Goal: Transaction & Acquisition: Purchase product/service

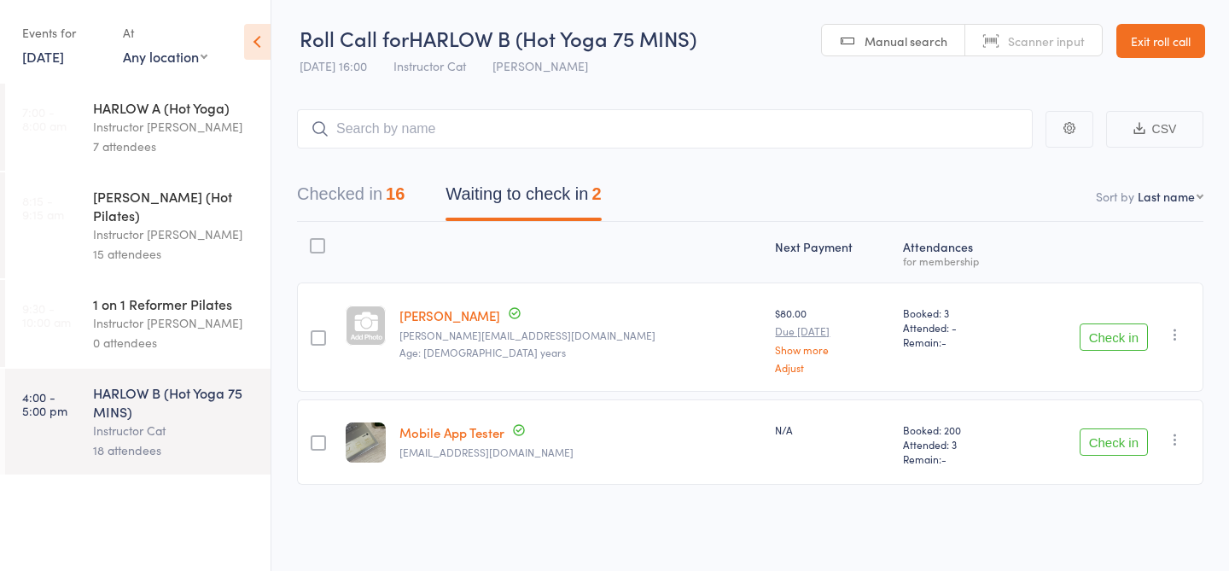
click at [1176, 48] on link "Exit roll call" at bounding box center [1161, 41] width 89 height 34
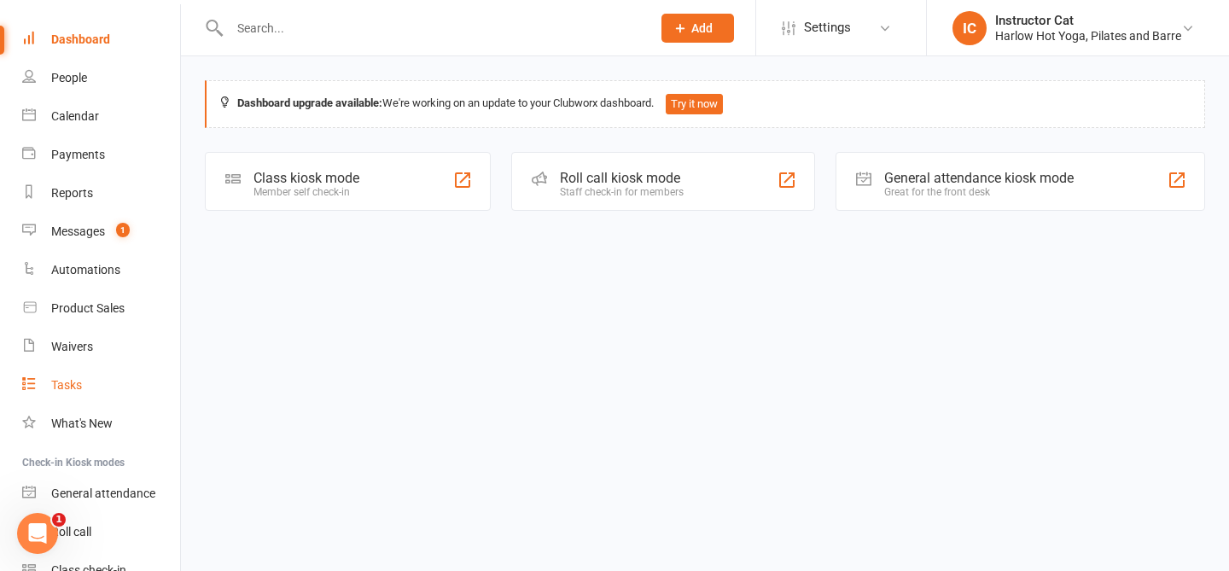
scroll to position [135, 0]
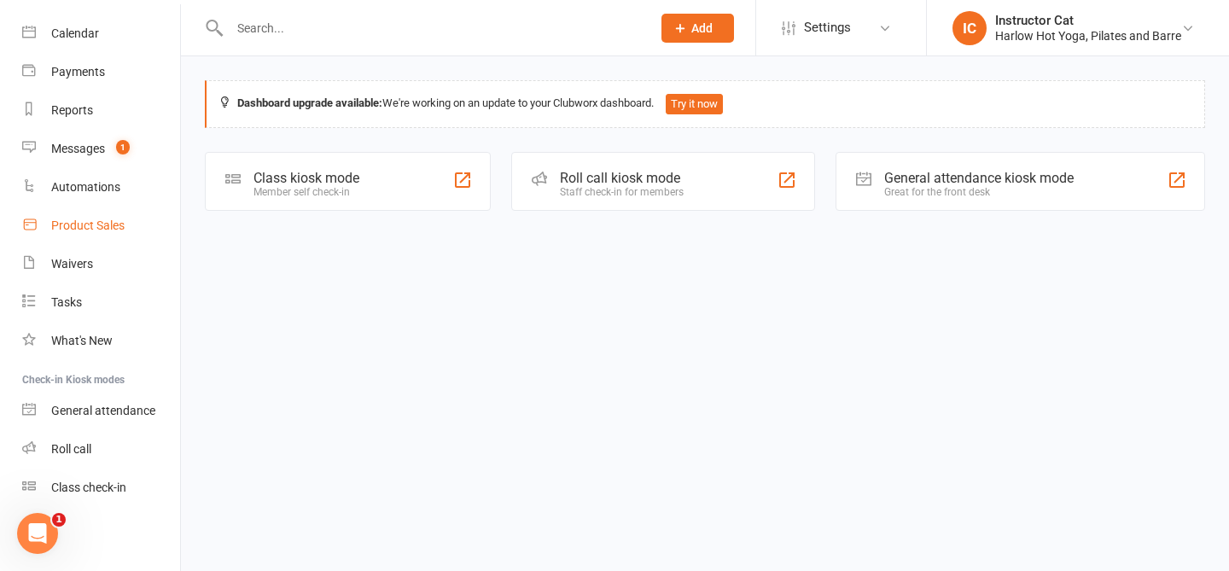
click at [97, 236] on link "Product Sales" at bounding box center [101, 226] width 158 height 38
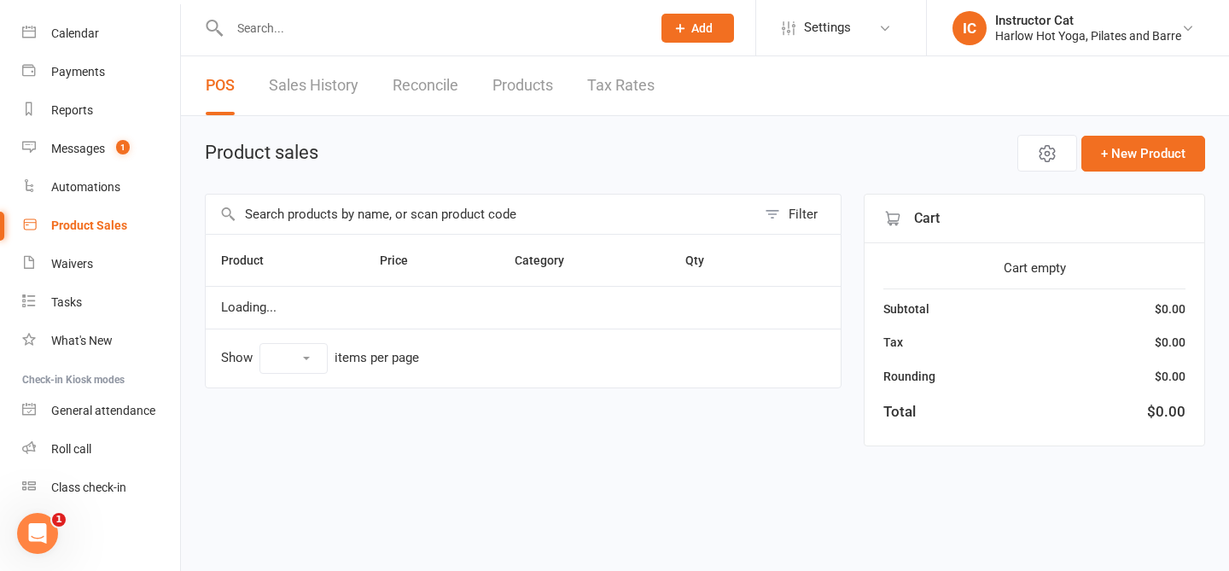
select select "10"
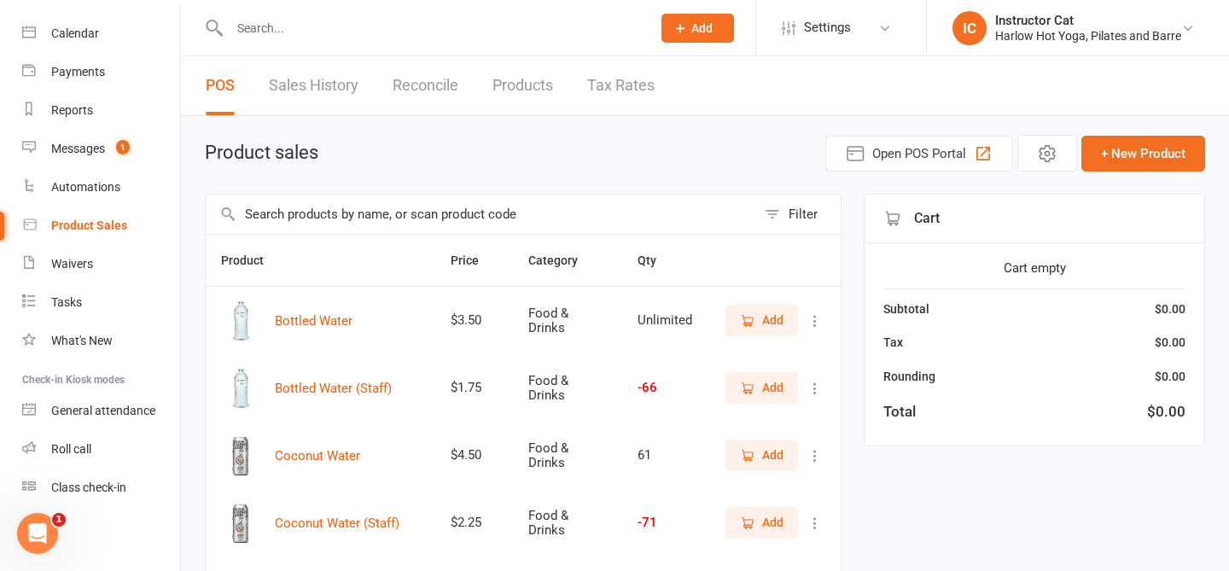
click at [779, 388] on span "Add" at bounding box center [772, 387] width 21 height 19
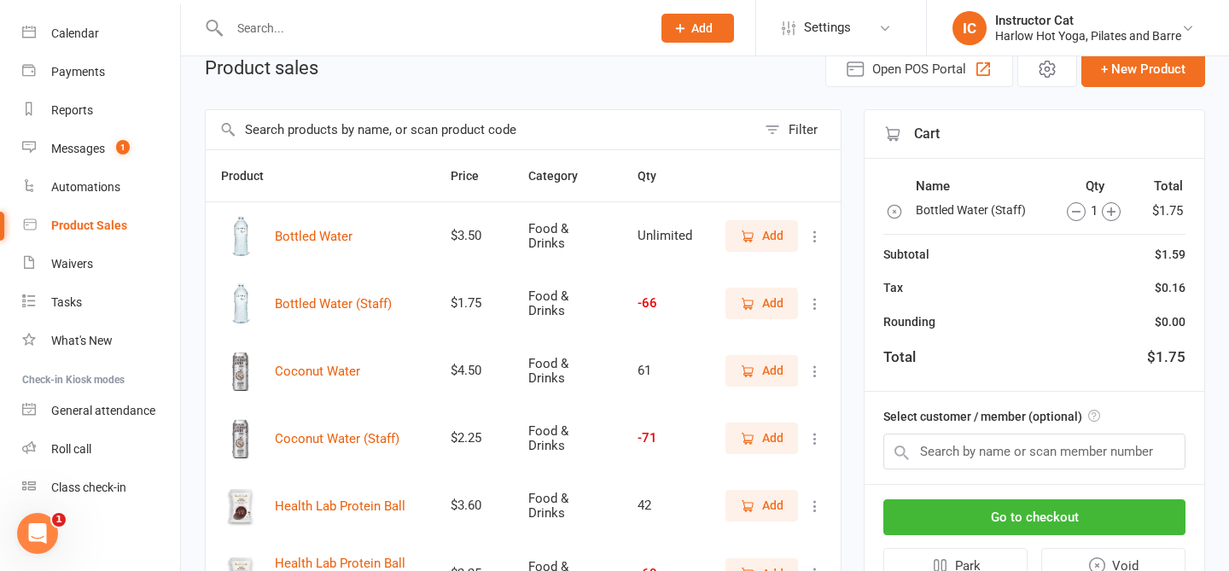
scroll to position [108, 0]
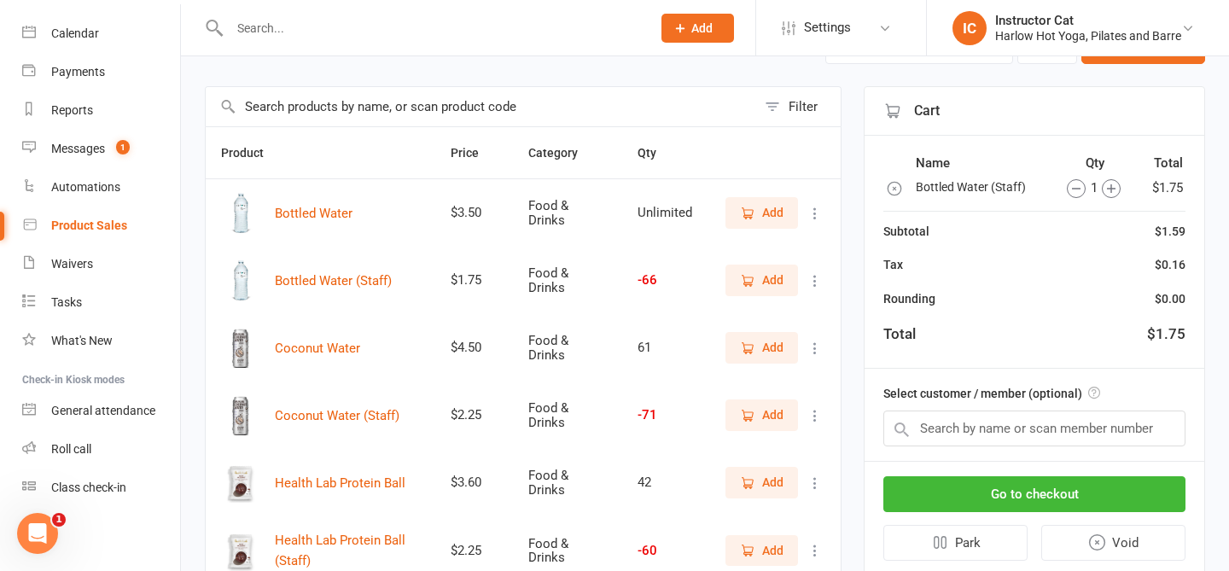
click at [753, 418] on icon "button" at bounding box center [747, 415] width 15 height 15
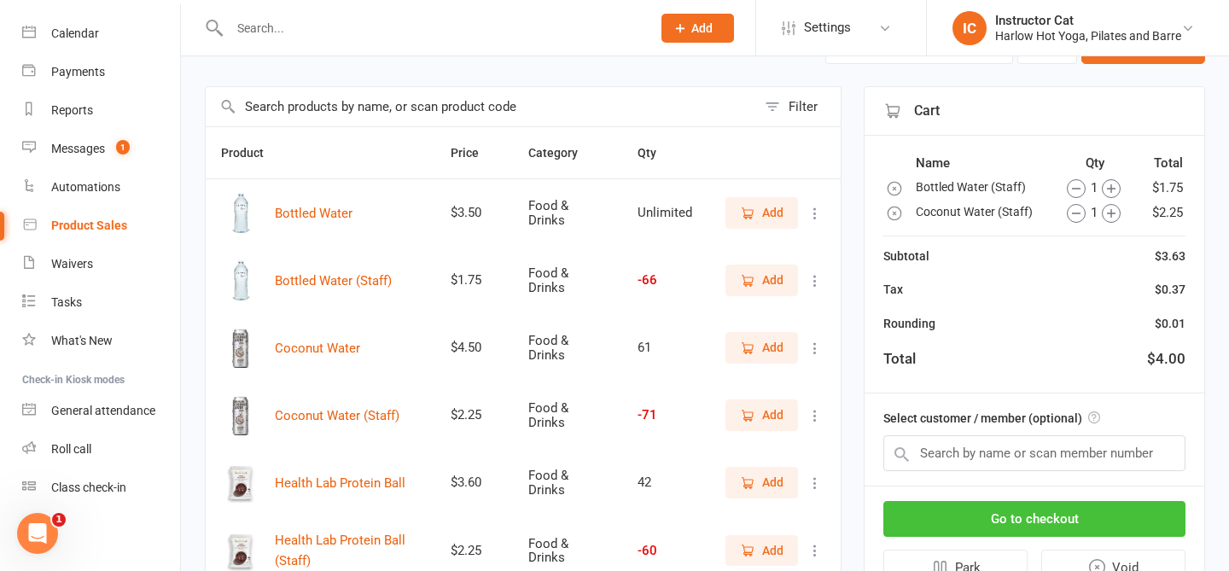
click at [1030, 519] on button "Go to checkout" at bounding box center [1034, 519] width 302 height 36
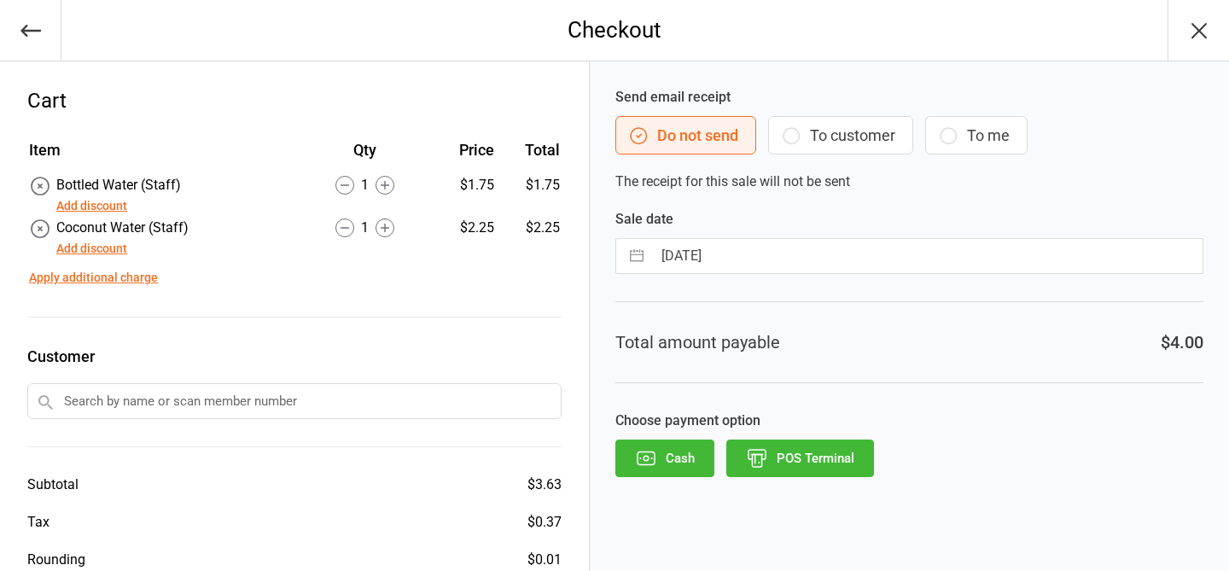
click at [825, 462] on button "POS Terminal" at bounding box center [800, 459] width 148 height 38
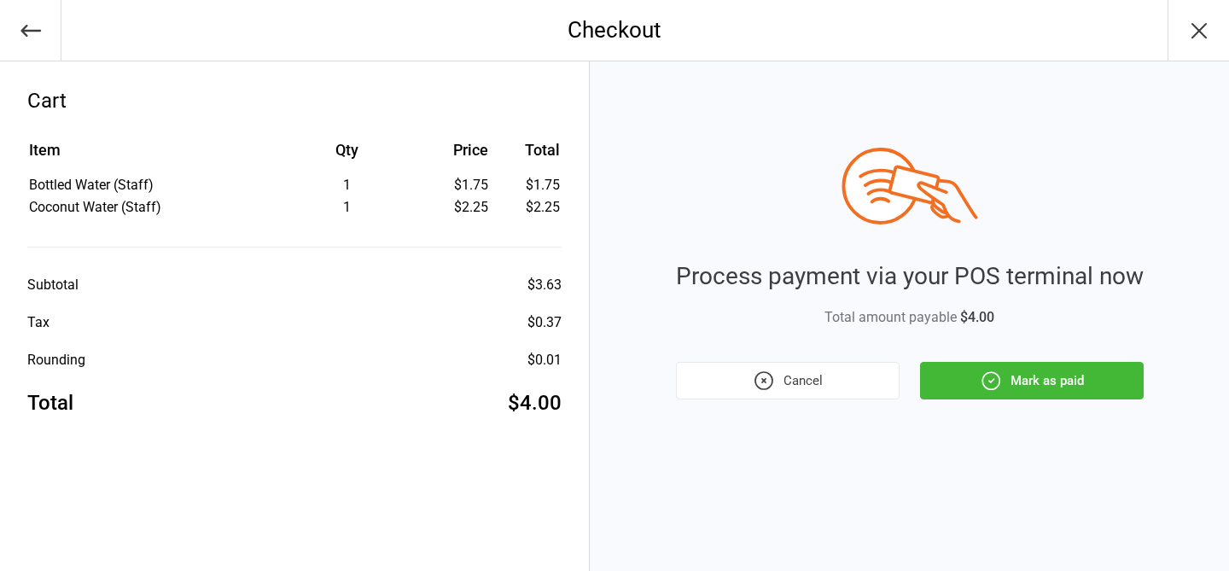
click at [1047, 388] on button "Mark as paid" at bounding box center [1032, 381] width 224 height 38
